Goal: Find specific page/section: Find specific page/section

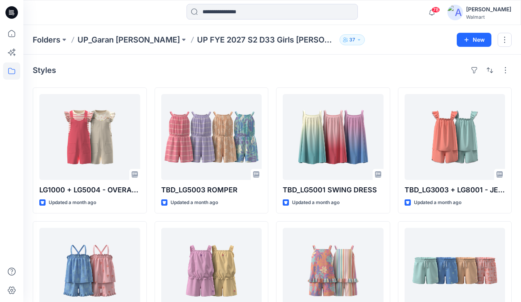
click at [99, 40] on p "UP_Garan [PERSON_NAME]" at bounding box center [129, 39] width 102 height 11
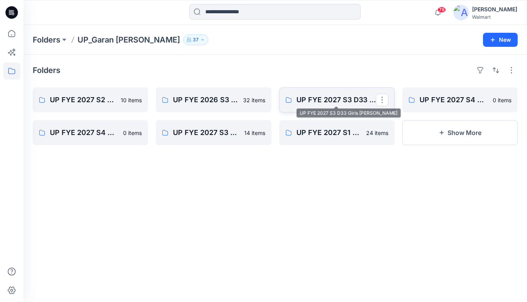
click at [330, 102] on p "UP FYE 2027 S3 D33 Girls [PERSON_NAME]" at bounding box center [337, 99] width 80 height 11
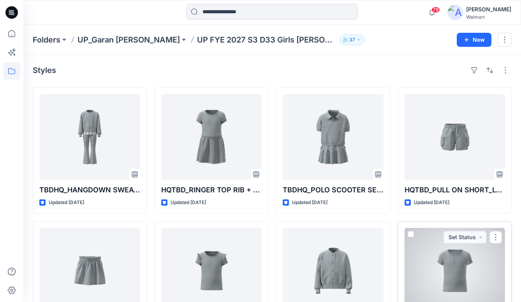
click at [472, 267] on div at bounding box center [455, 271] width 101 height 86
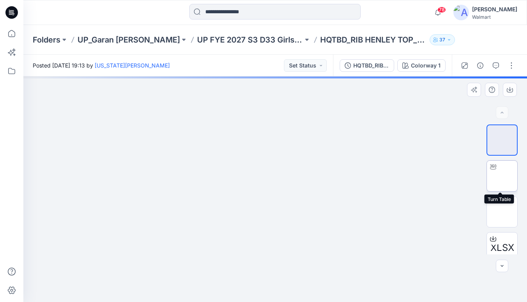
click at [502, 176] on img at bounding box center [502, 176] width 0 height 0
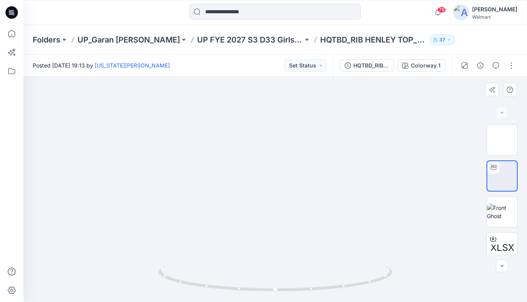
scroll to position [81, 0]
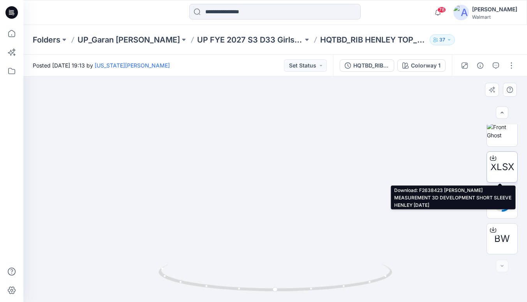
click at [492, 155] on icon at bounding box center [493, 158] width 6 height 6
